Goal: Task Accomplishment & Management: Manage account settings

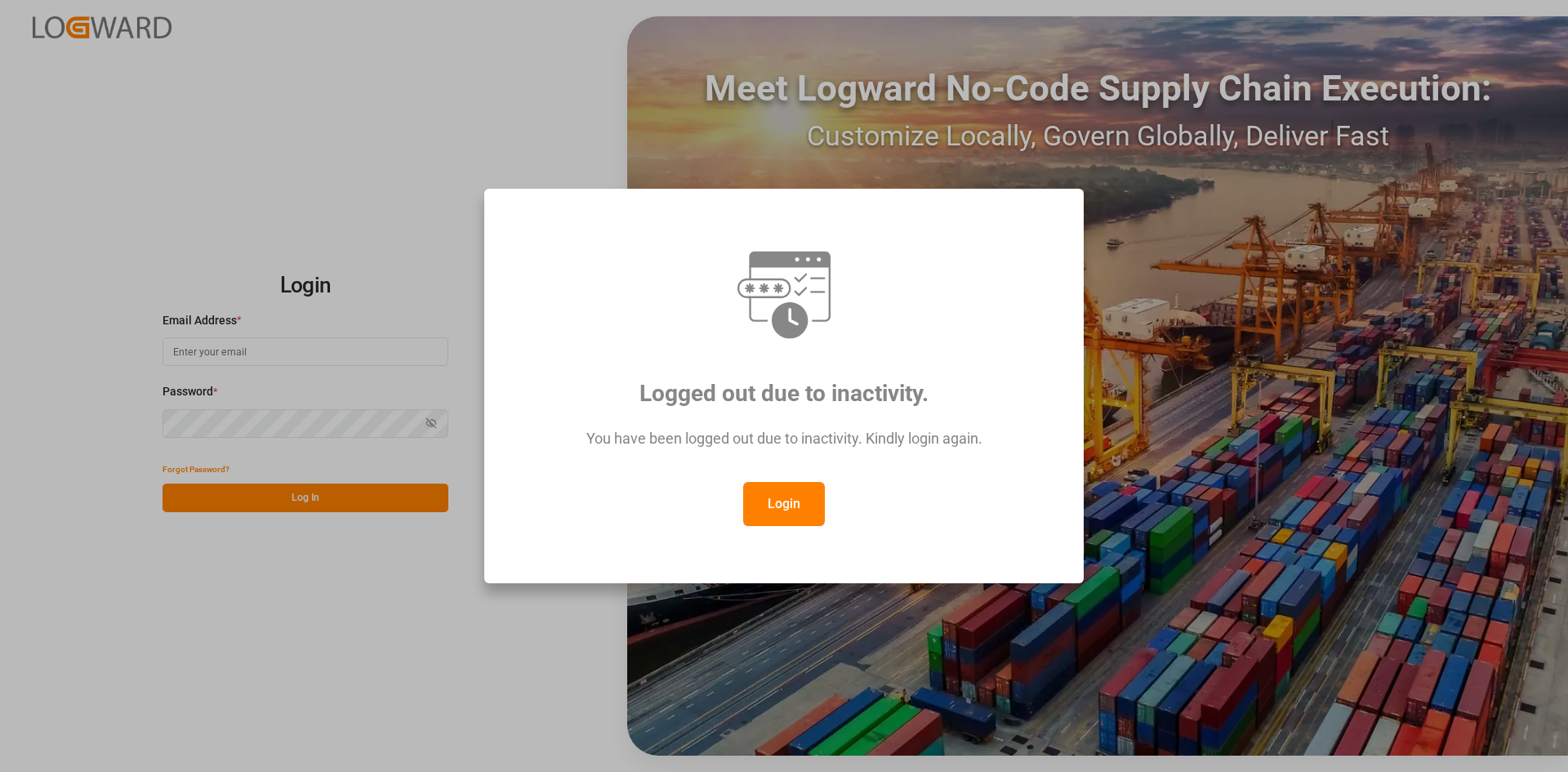
type input "[PERSON_NAME][EMAIL_ADDRESS][PERSON_NAME][DOMAIN_NAME]"
click at [768, 497] on button "Login" at bounding box center [784, 504] width 82 height 45
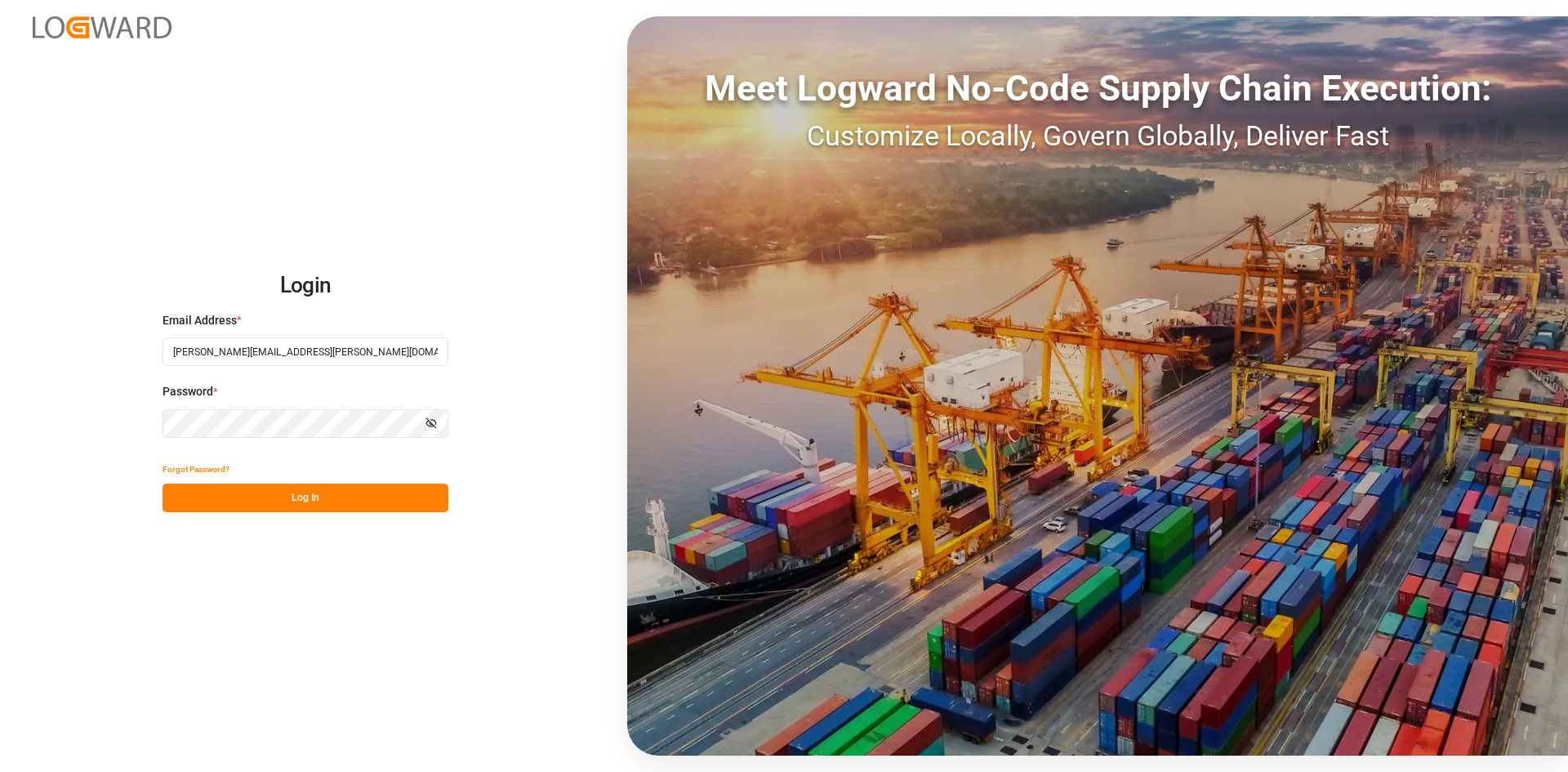
click at [371, 504] on button "Log In" at bounding box center [304, 498] width 285 height 28
